Goal: Find specific page/section: Find specific page/section

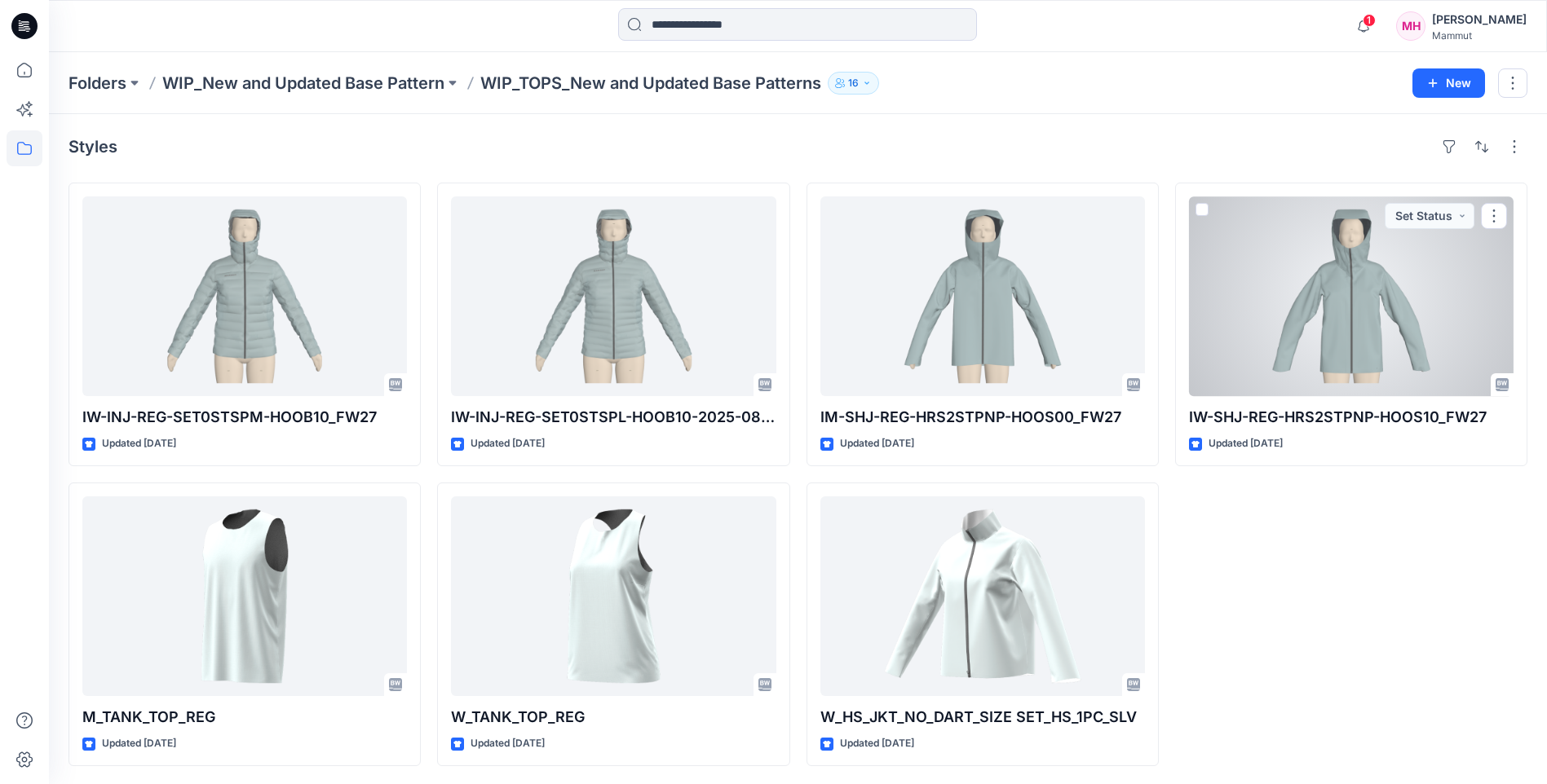
click at [1397, 308] on div at bounding box center [1351, 296] width 325 height 200
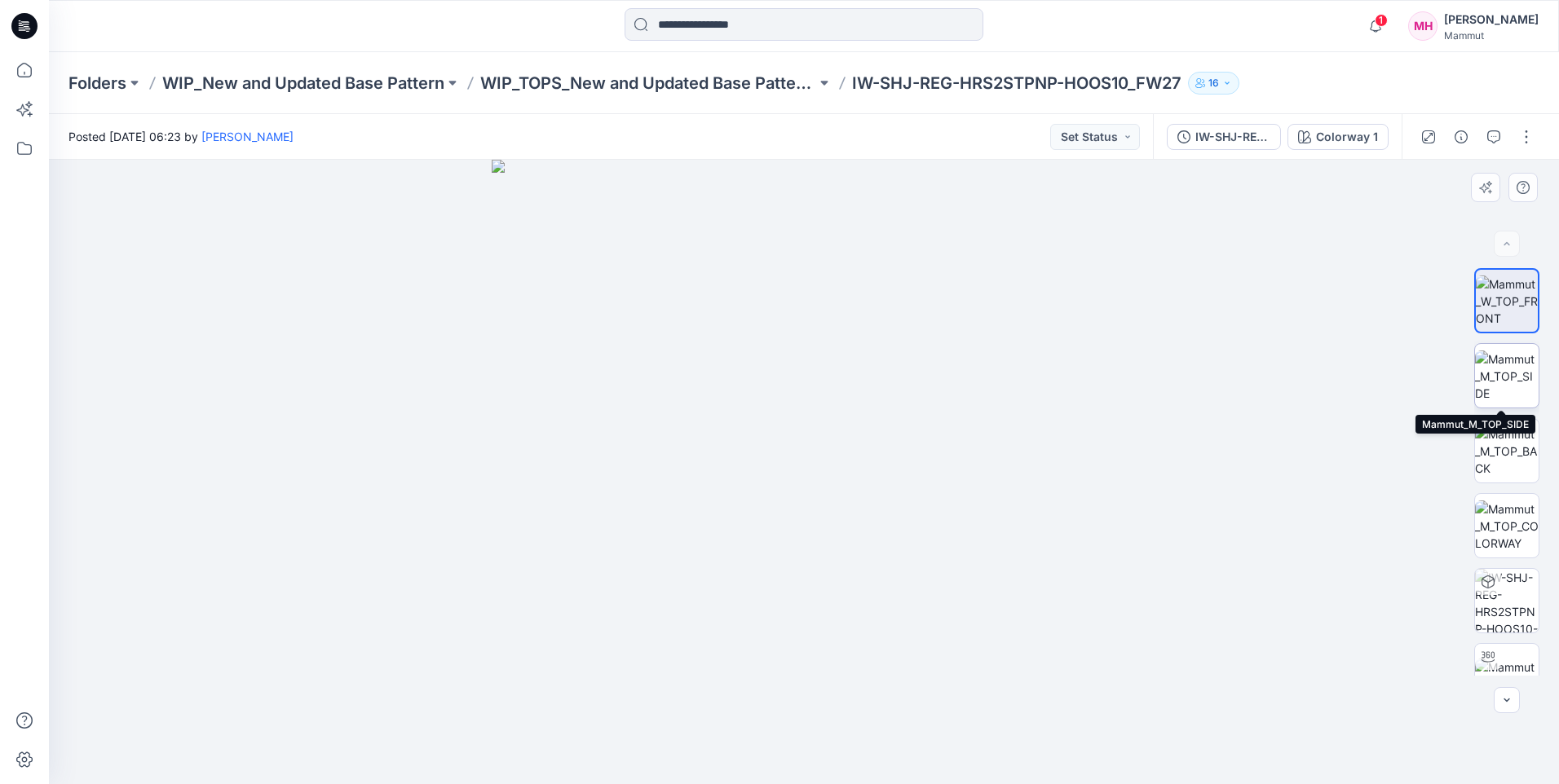
click at [1513, 386] on img at bounding box center [1506, 376] width 64 height 52
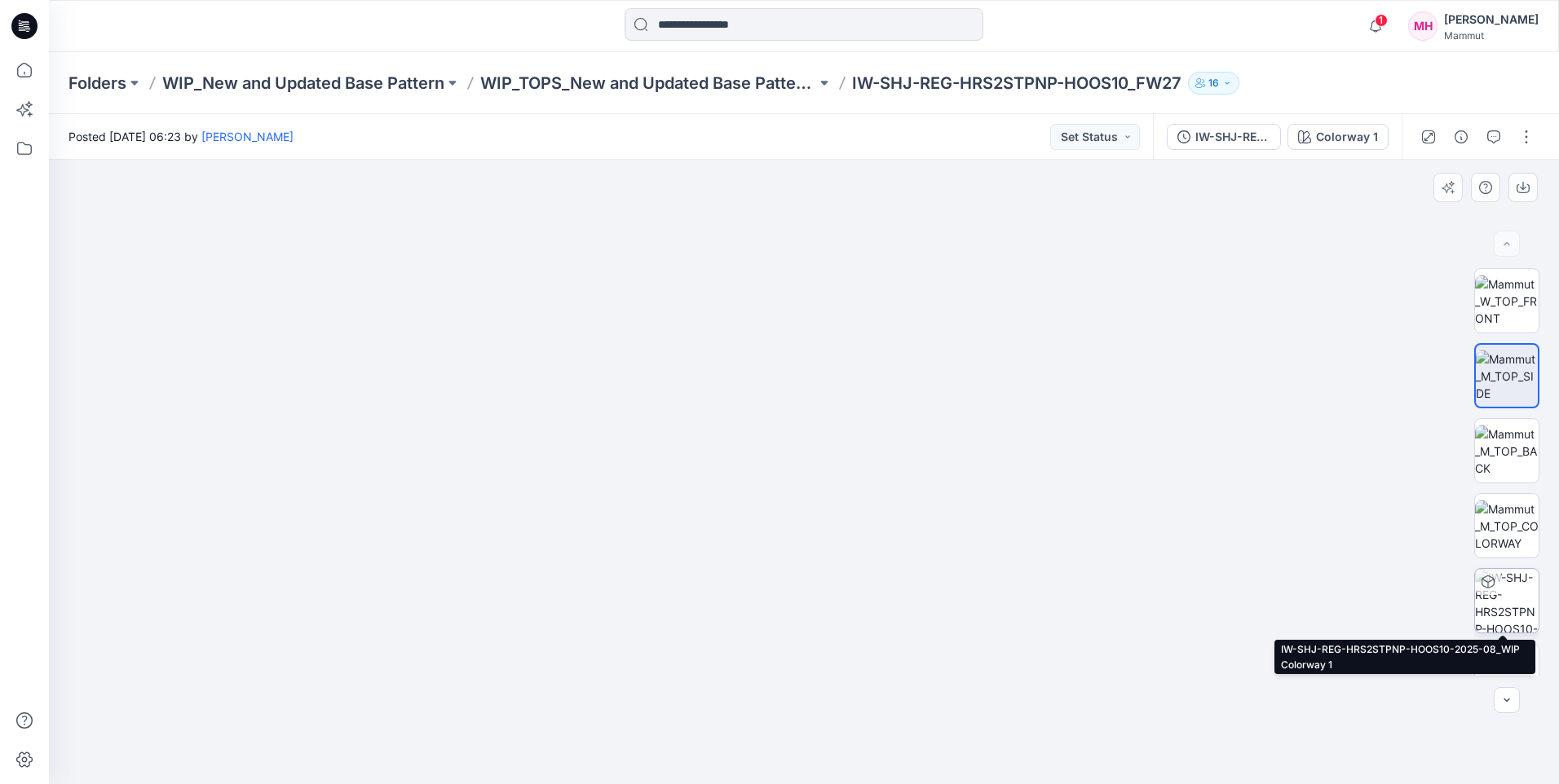
click at [1511, 610] on img at bounding box center [1506, 600] width 64 height 64
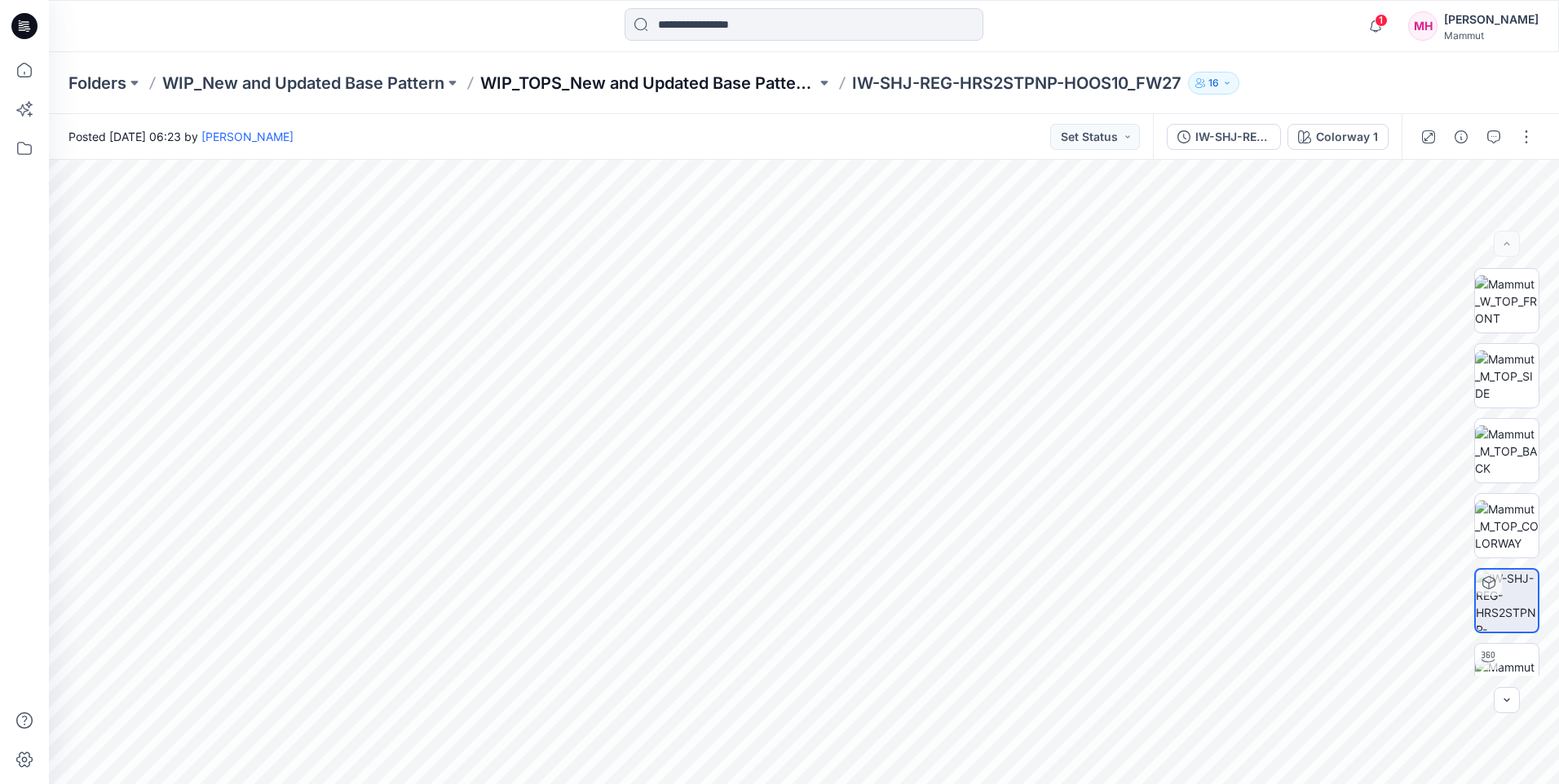
click at [536, 83] on p "WIP_TOPS_New and Updated Base Patterns" at bounding box center [649, 83] width 336 height 23
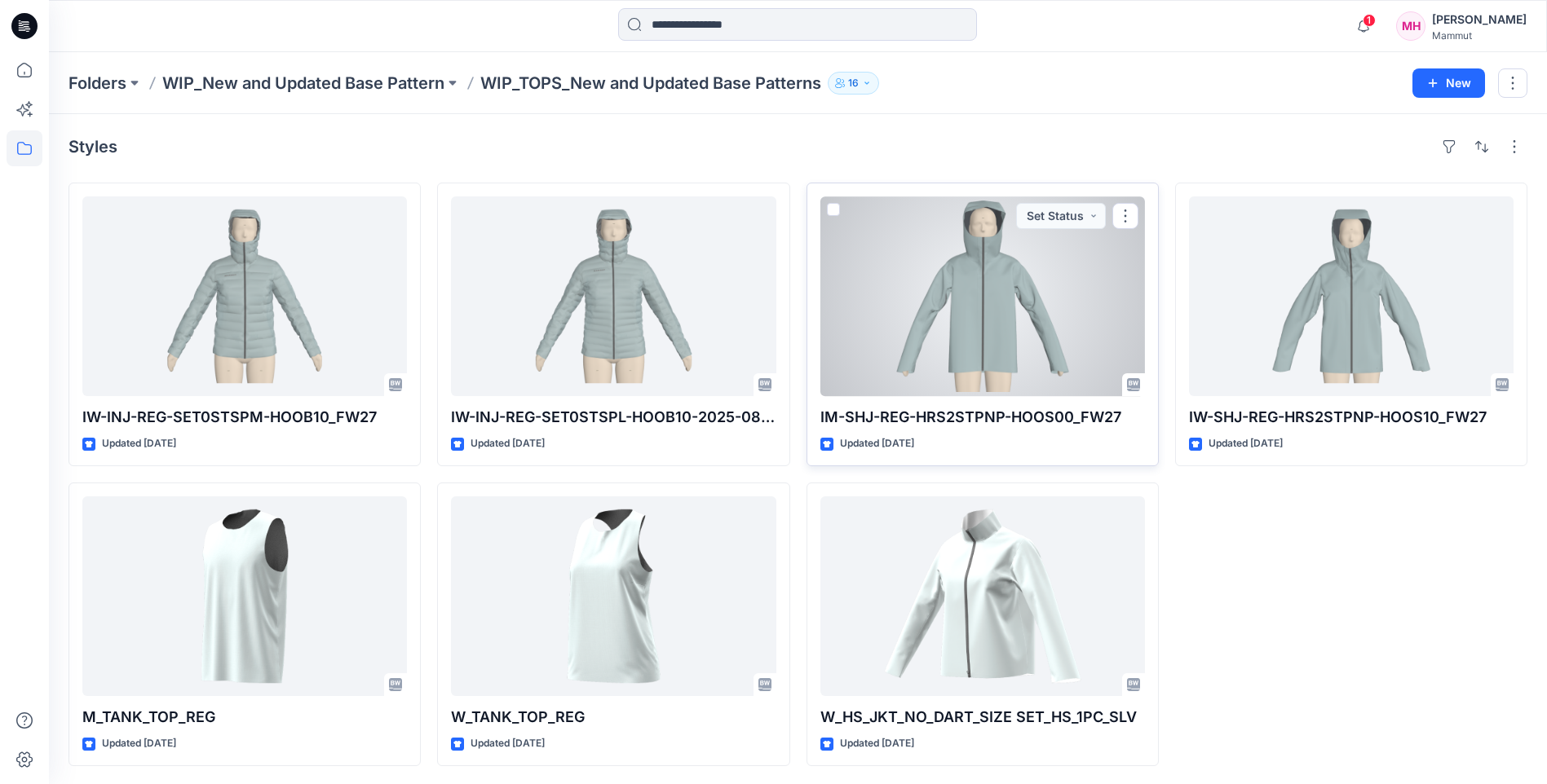
click at [976, 346] on div at bounding box center [982, 296] width 325 height 200
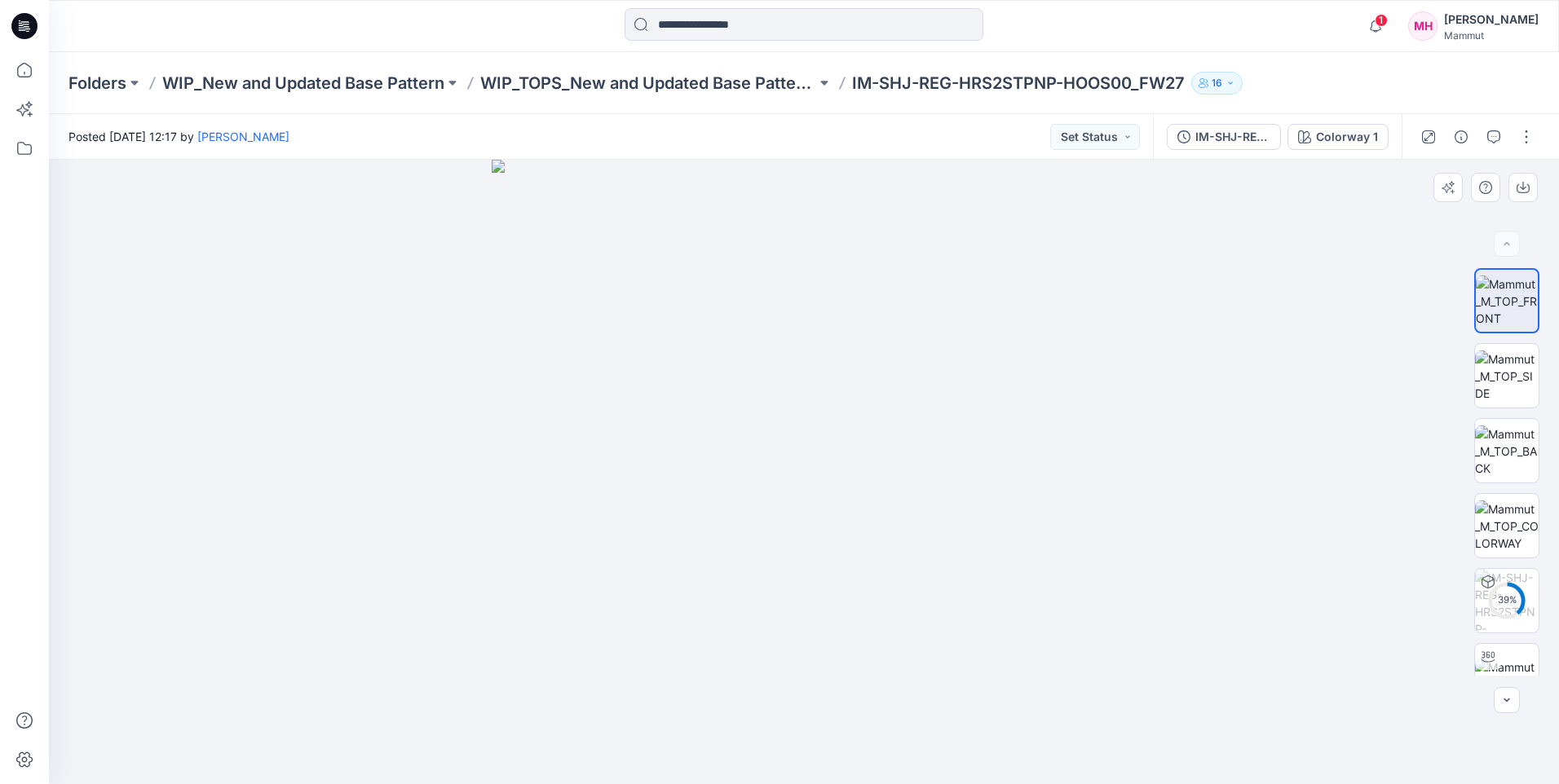
drag, startPoint x: 930, startPoint y: 672, endPoint x: 671, endPoint y: 685, distance: 259.3
click at [671, 685] on img at bounding box center [804, 472] width 624 height 624
